Goal: Transaction & Acquisition: Obtain resource

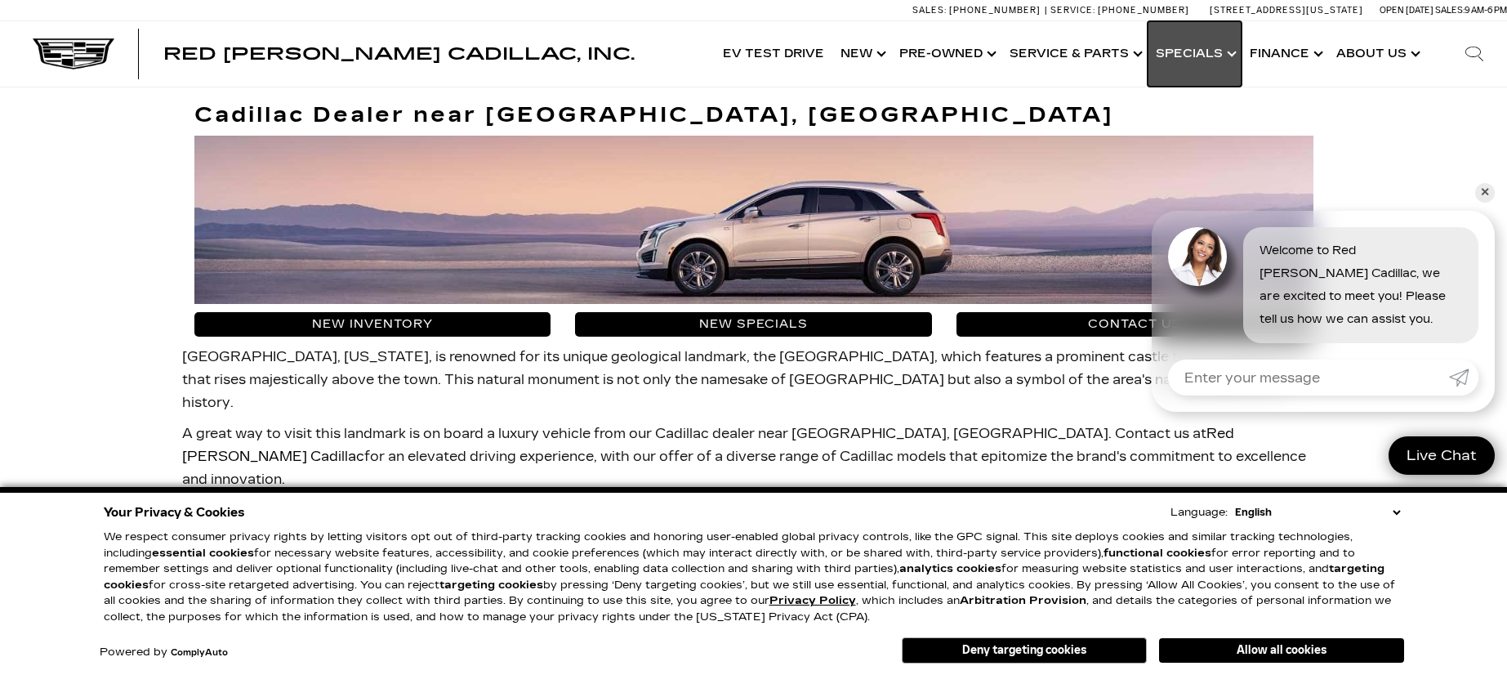
click at [1196, 44] on link "Show Specials" at bounding box center [1195, 53] width 94 height 65
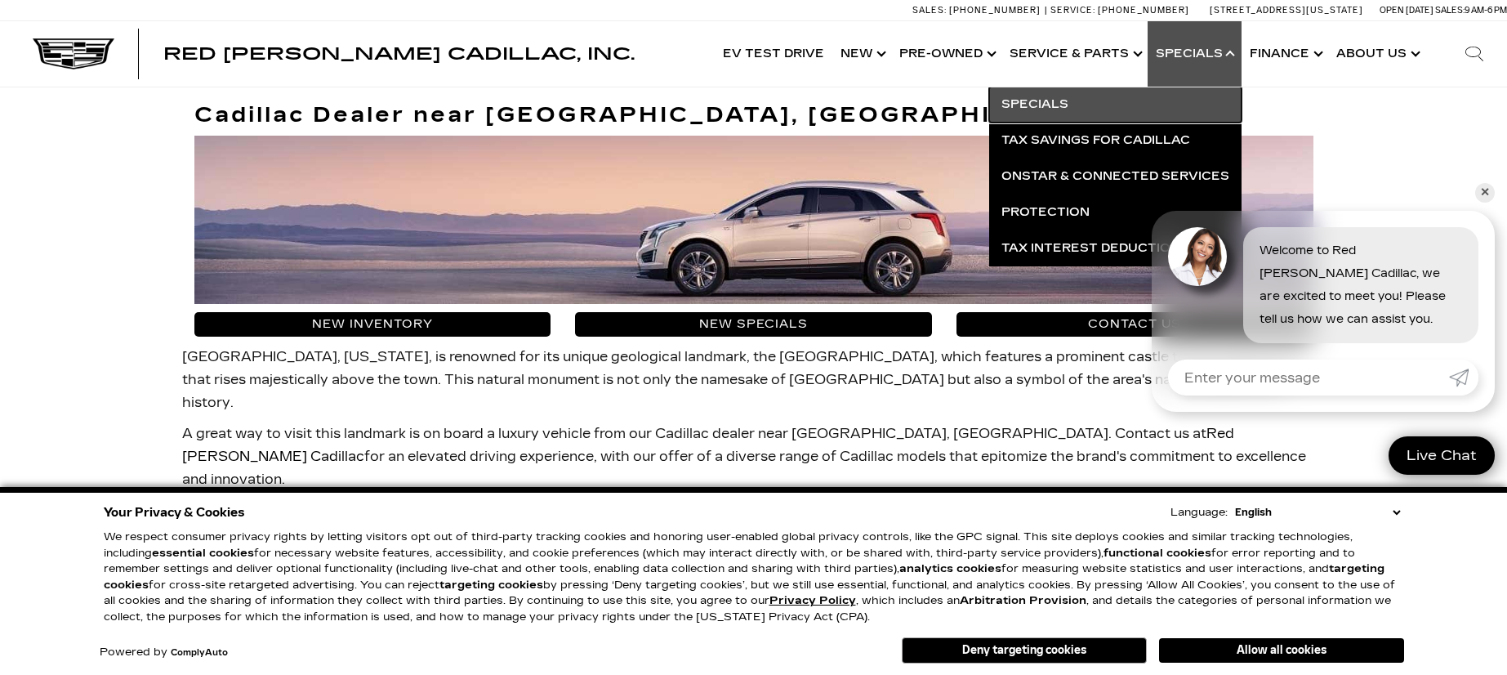
click at [1054, 112] on link "Specials" at bounding box center [1115, 105] width 252 height 36
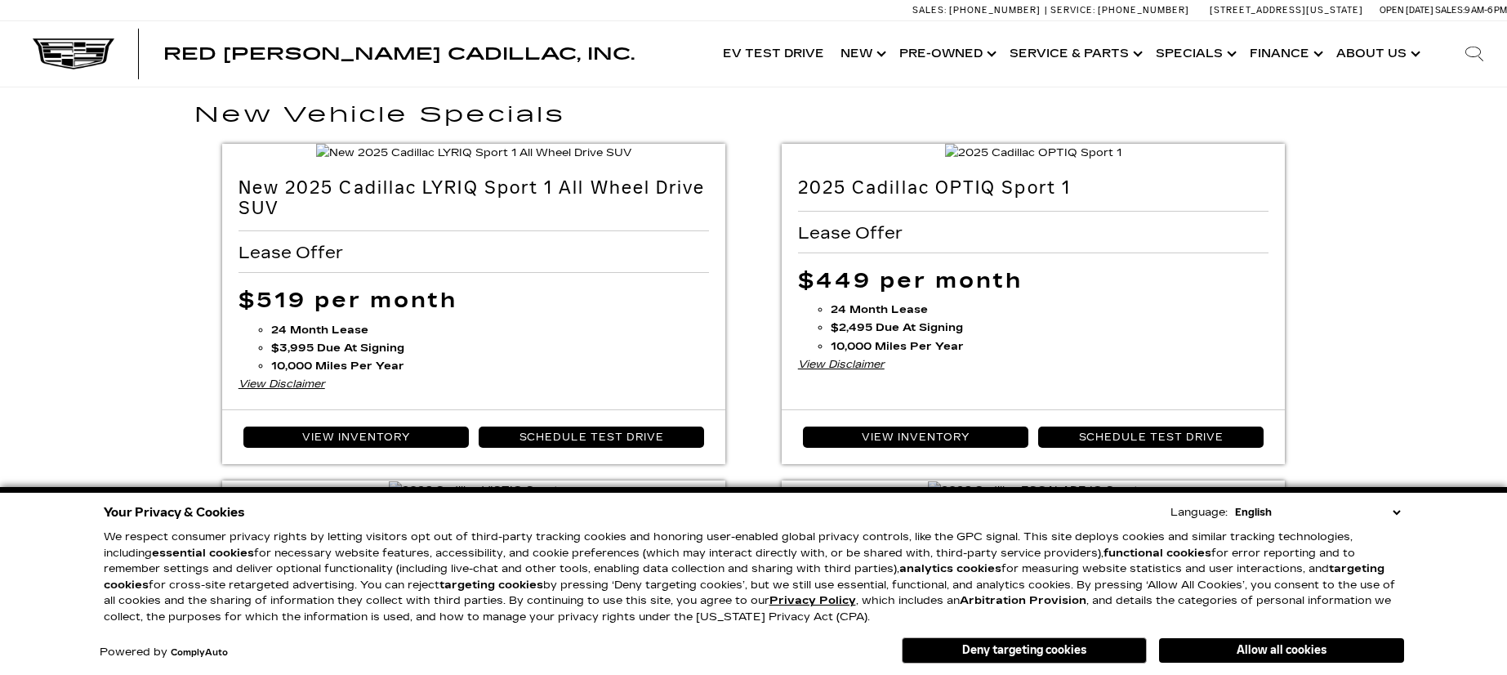
scroll to position [61, 0]
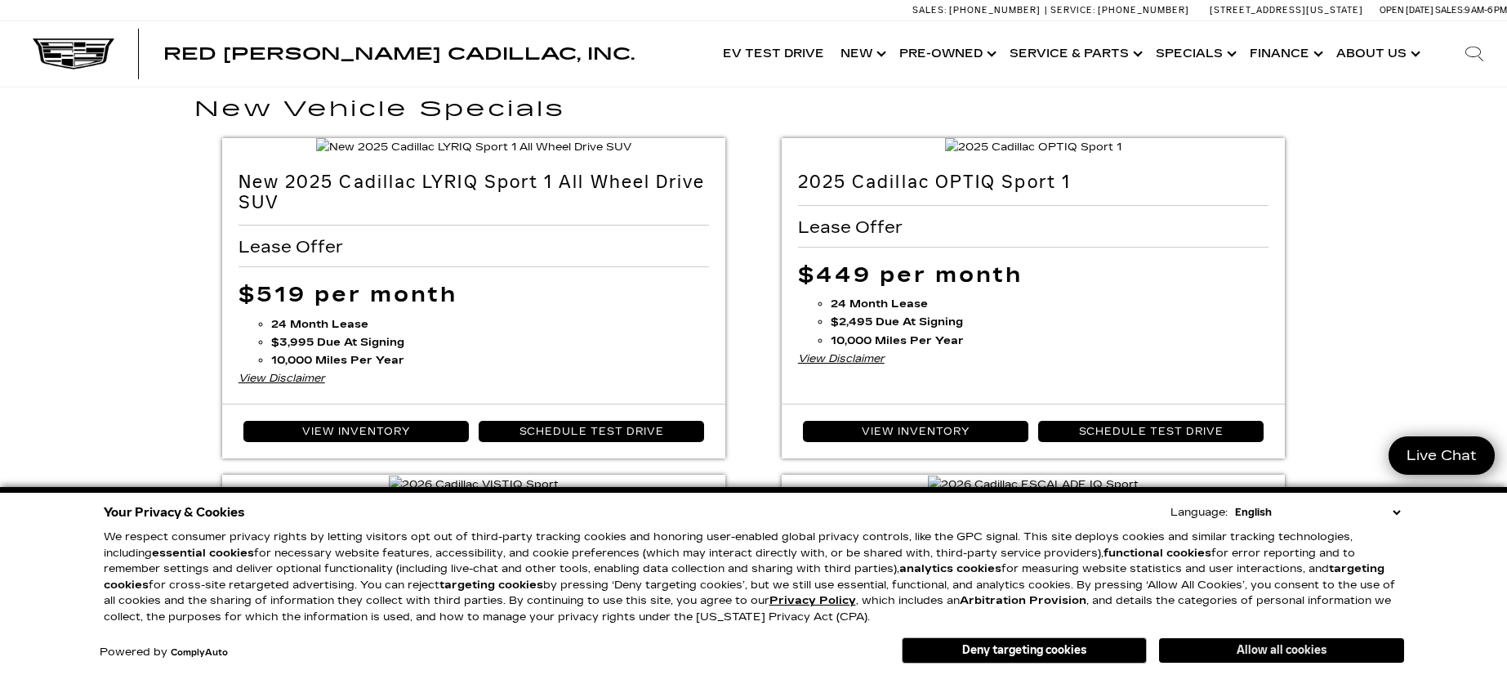
click at [1268, 645] on button "Allow all cookies" at bounding box center [1281, 650] width 245 height 25
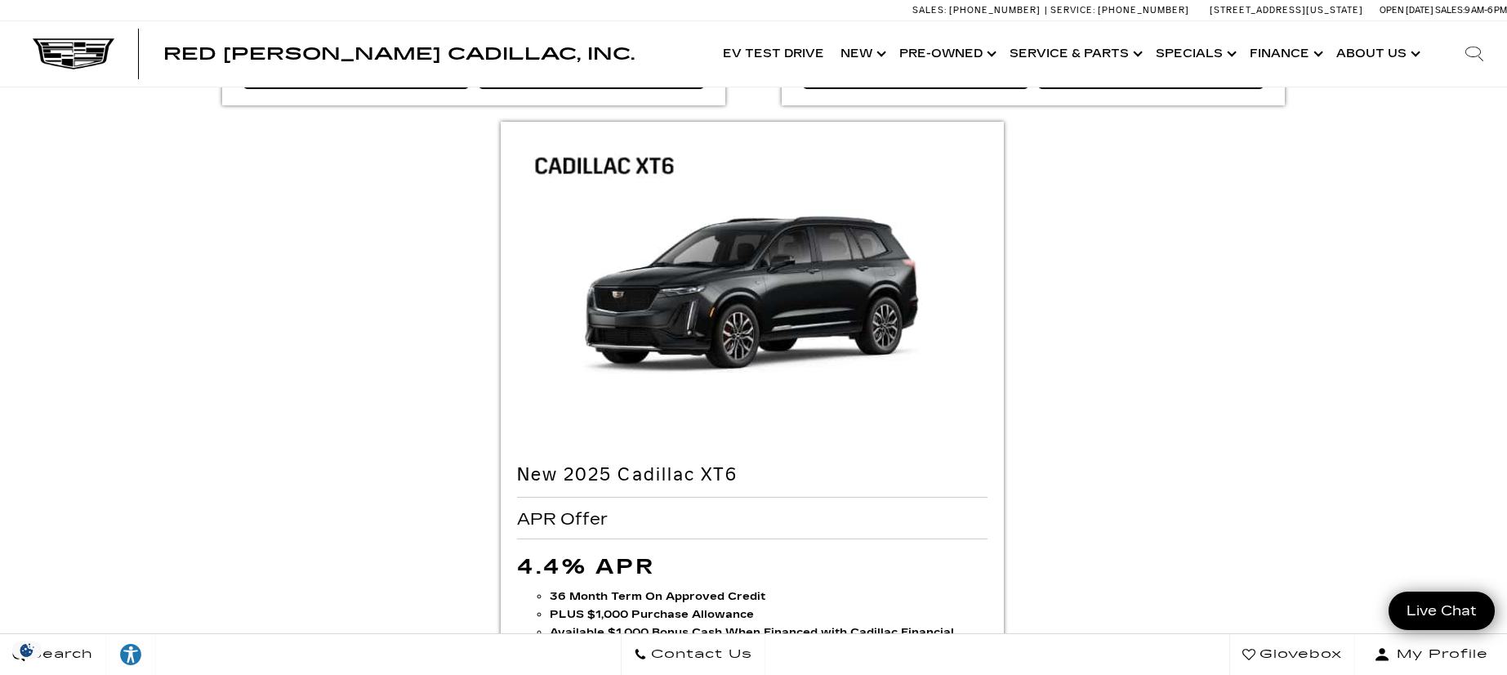
scroll to position [3392, 0]
